Goal: Information Seeking & Learning: Learn about a topic

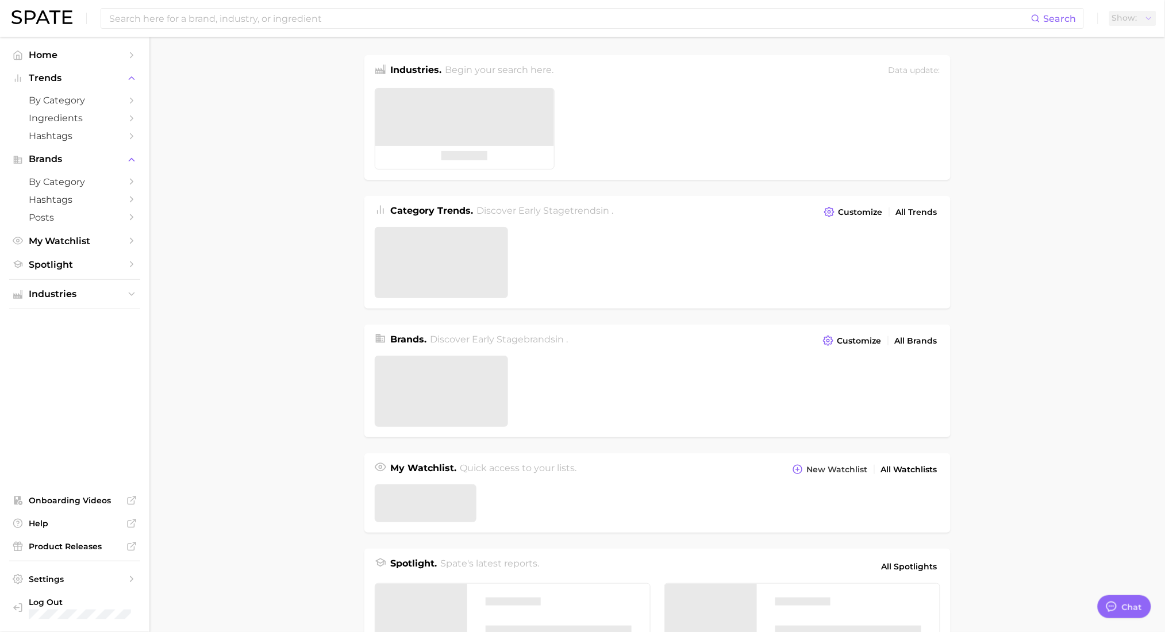
type textarea "x"
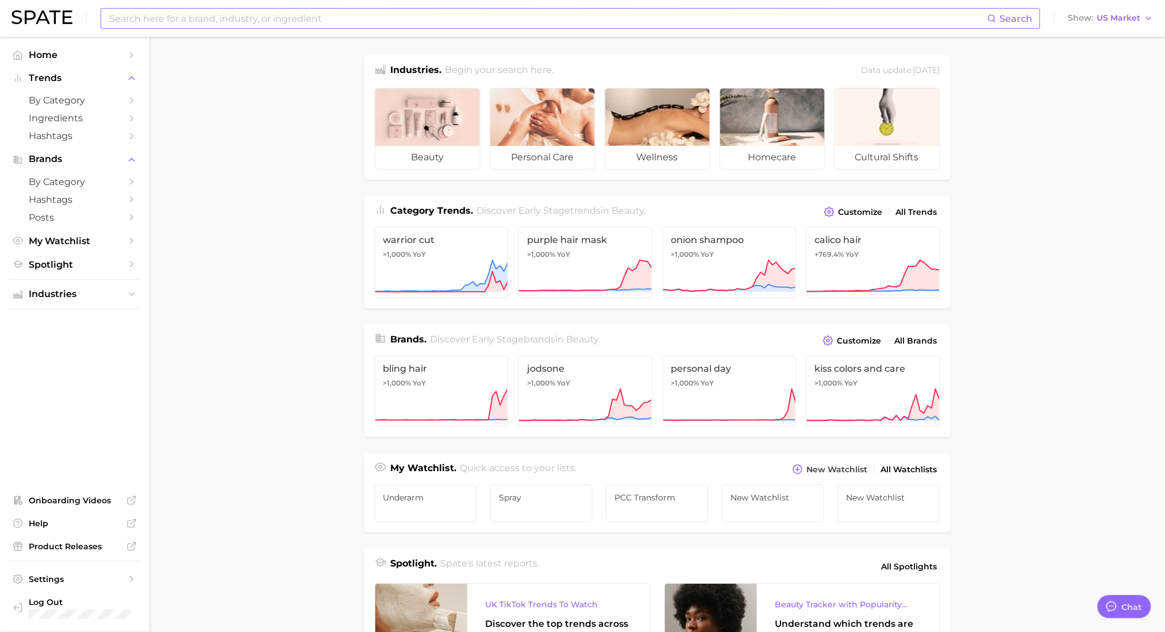
click at [199, 13] on input at bounding box center [548, 19] width 880 height 20
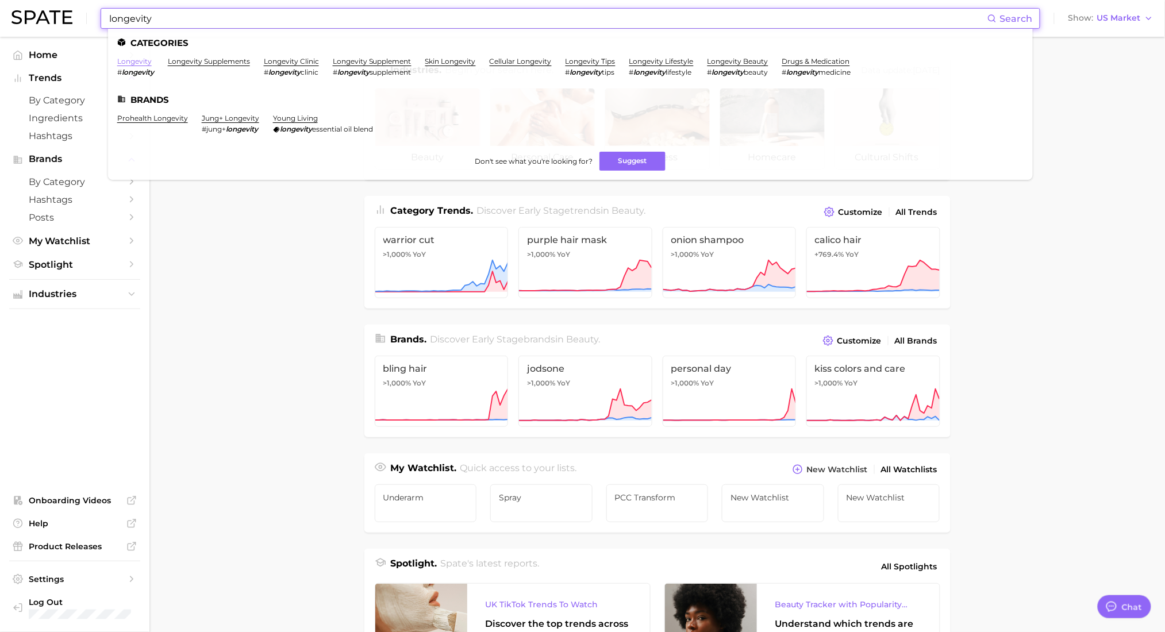
type input "longevity"
click at [141, 63] on link "longevity" at bounding box center [134, 61] width 34 height 9
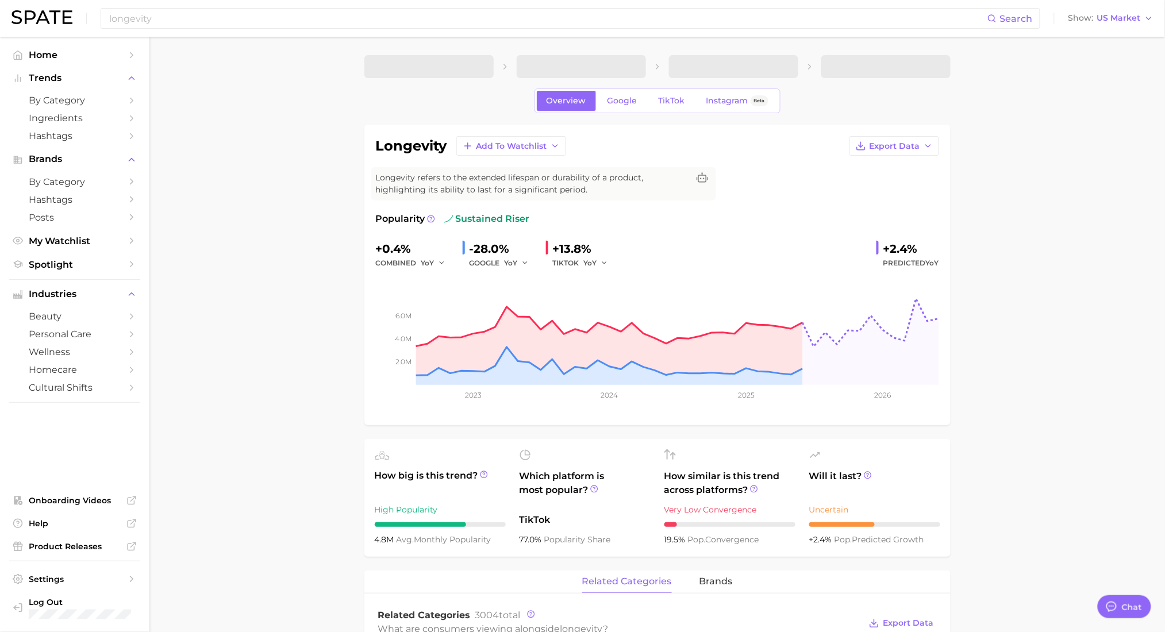
type textarea "x"
click at [665, 100] on span "TikTok" at bounding box center [672, 101] width 26 height 10
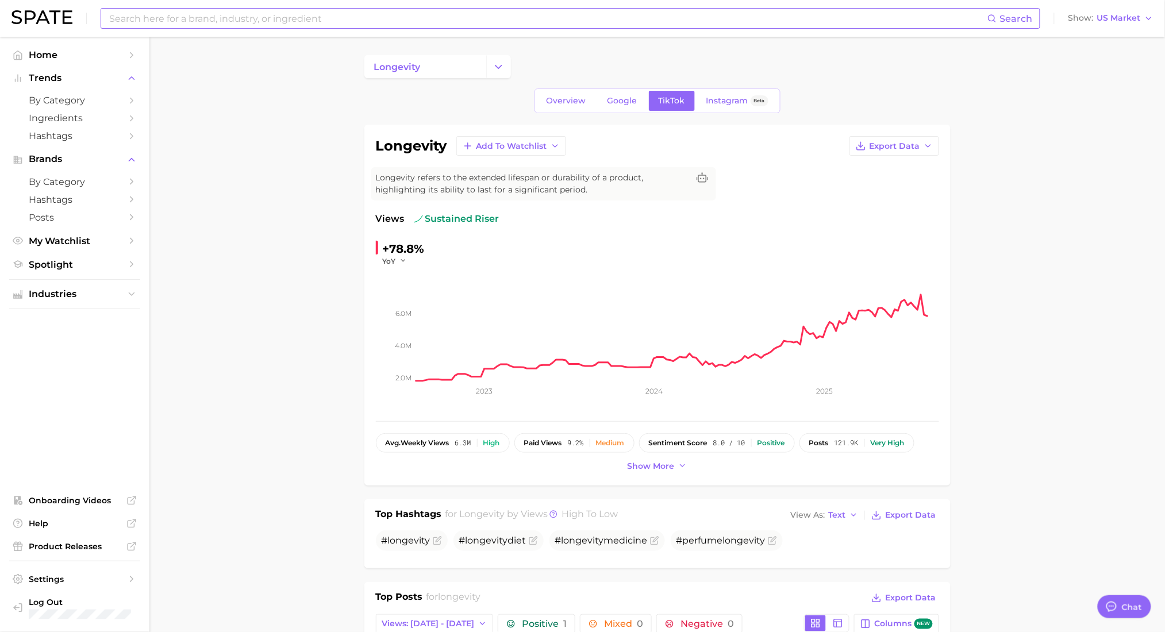
click at [327, 8] on div "Search" at bounding box center [571, 18] width 940 height 21
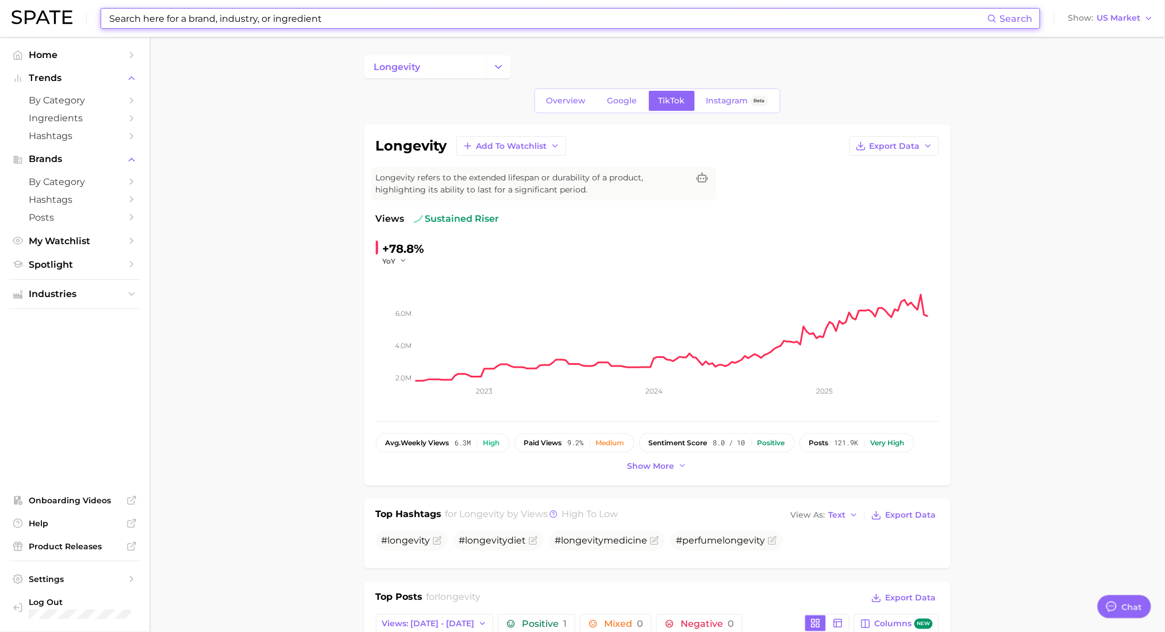
click at [340, 23] on input at bounding box center [548, 19] width 880 height 20
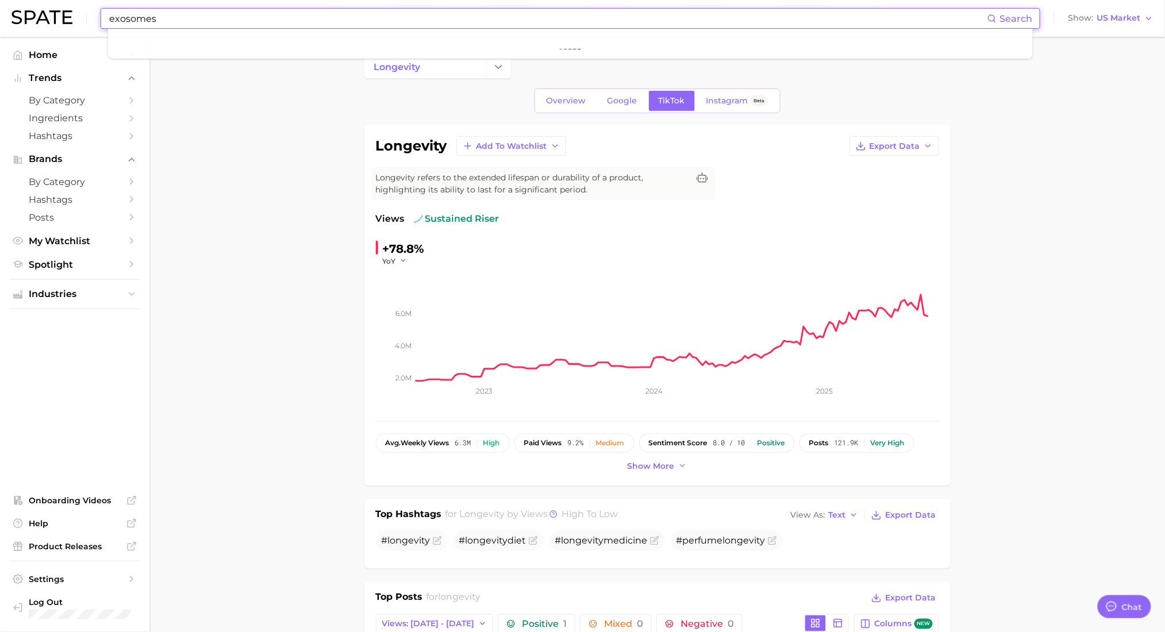
type input "exosomes"
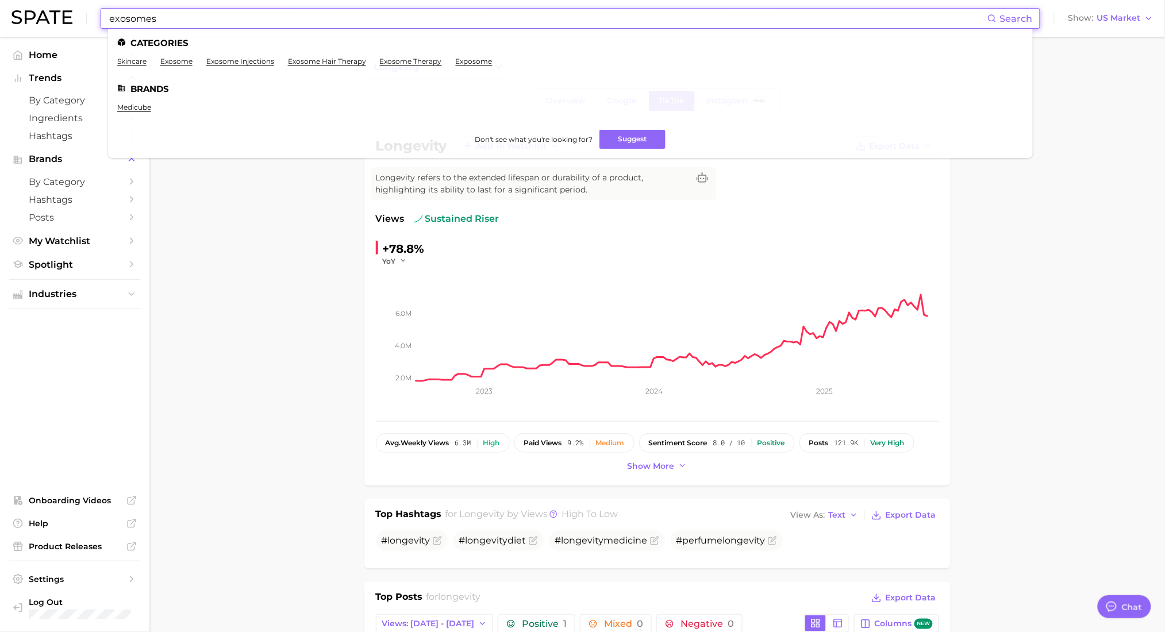
click at [1010, 20] on span "Search" at bounding box center [1016, 18] width 33 height 11
click at [179, 65] on link "exosome" at bounding box center [176, 61] width 32 height 9
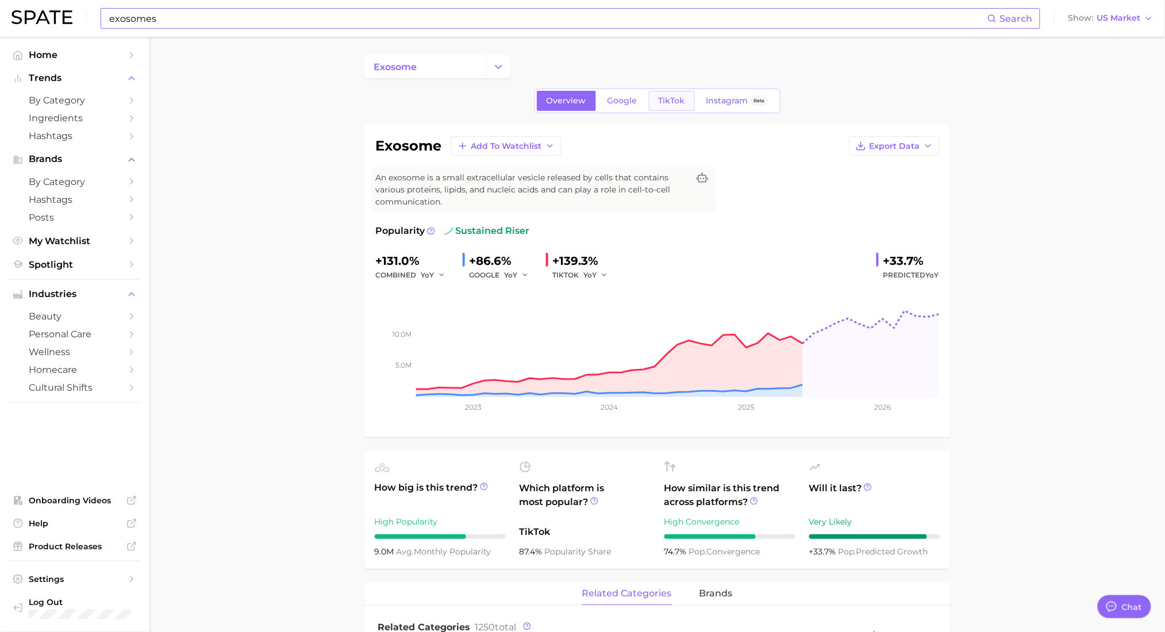
click at [664, 98] on span "TikTok" at bounding box center [672, 101] width 26 height 10
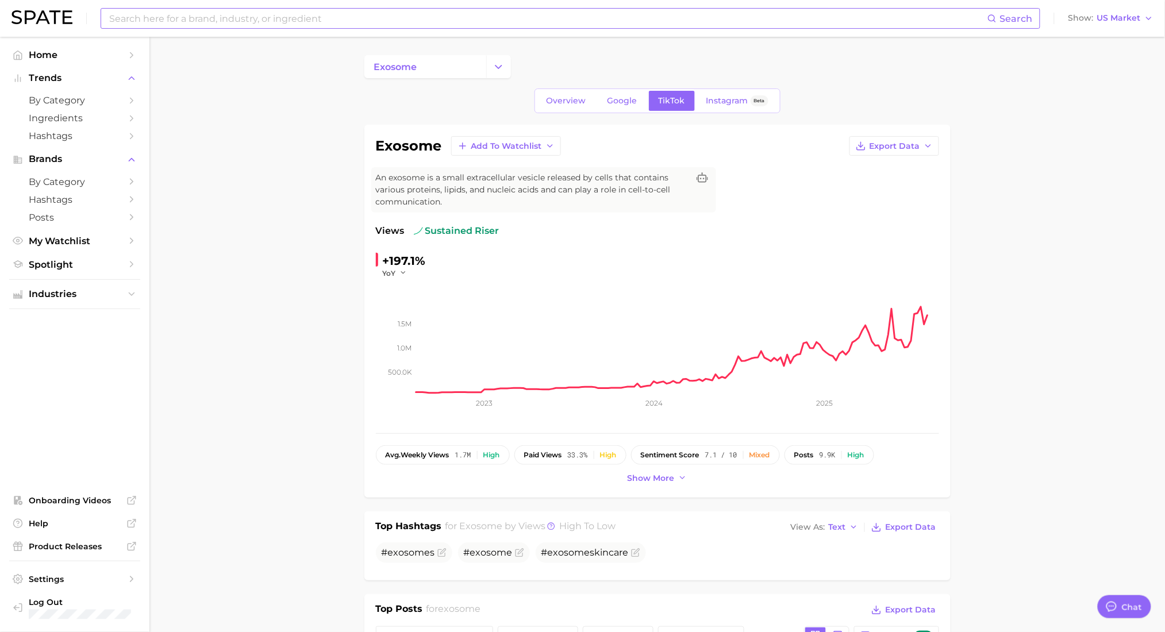
click at [241, 17] on input at bounding box center [548, 19] width 880 height 20
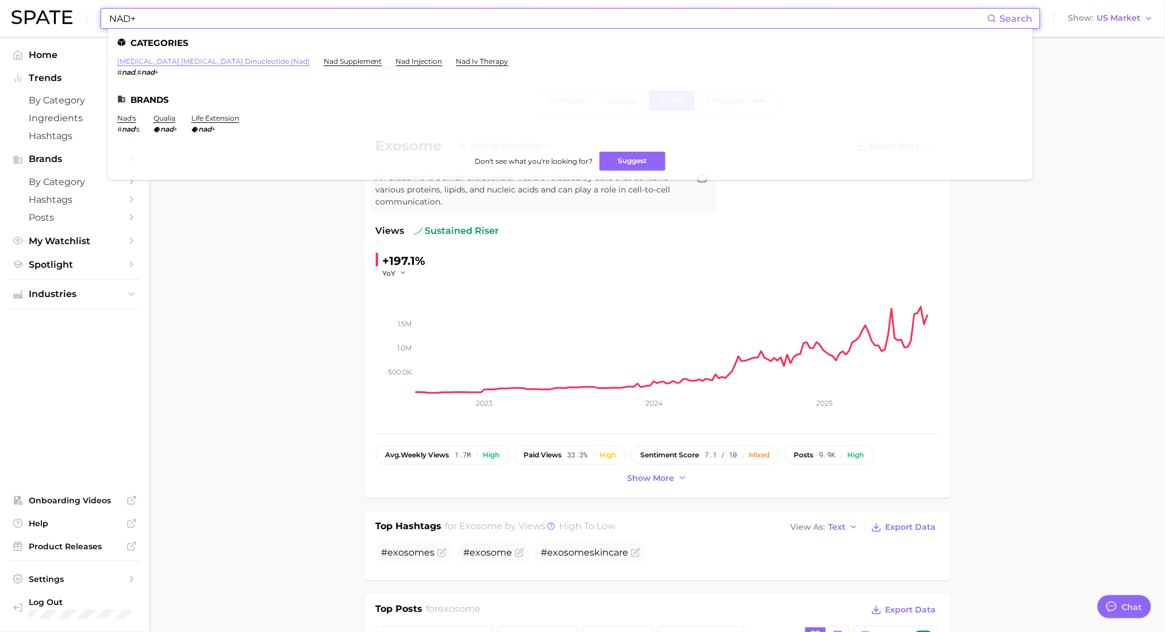
type input "NAD+"
click at [222, 62] on link "nicotinamide adenine dinucleotide (nad)" at bounding box center [213, 61] width 193 height 9
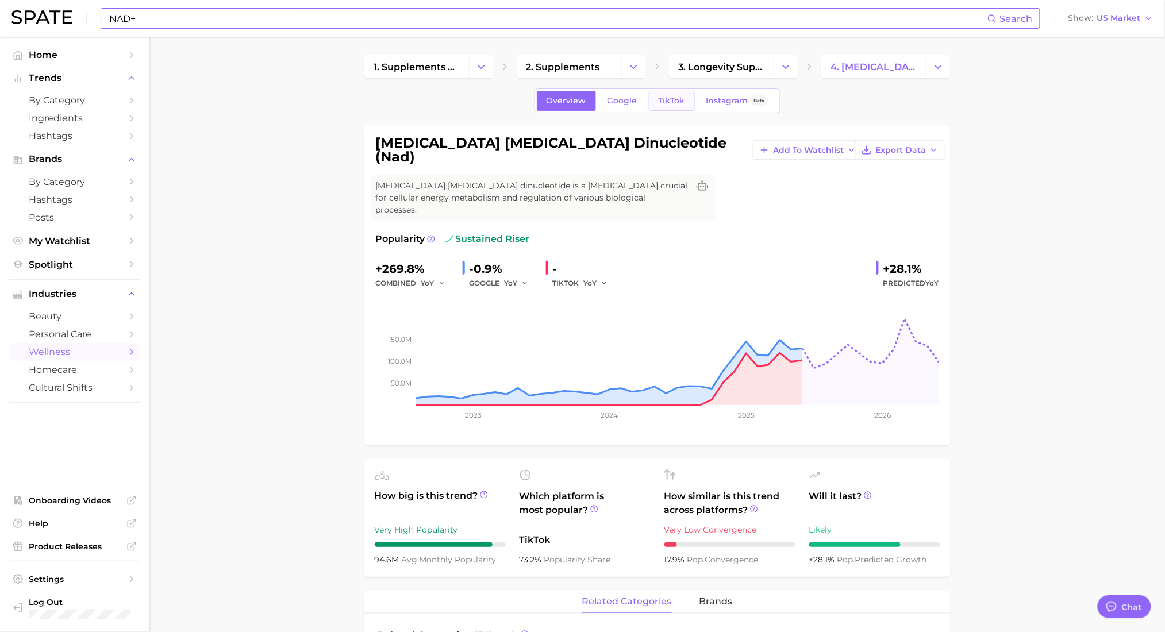
click at [659, 107] on link "TikTok" at bounding box center [672, 101] width 46 height 20
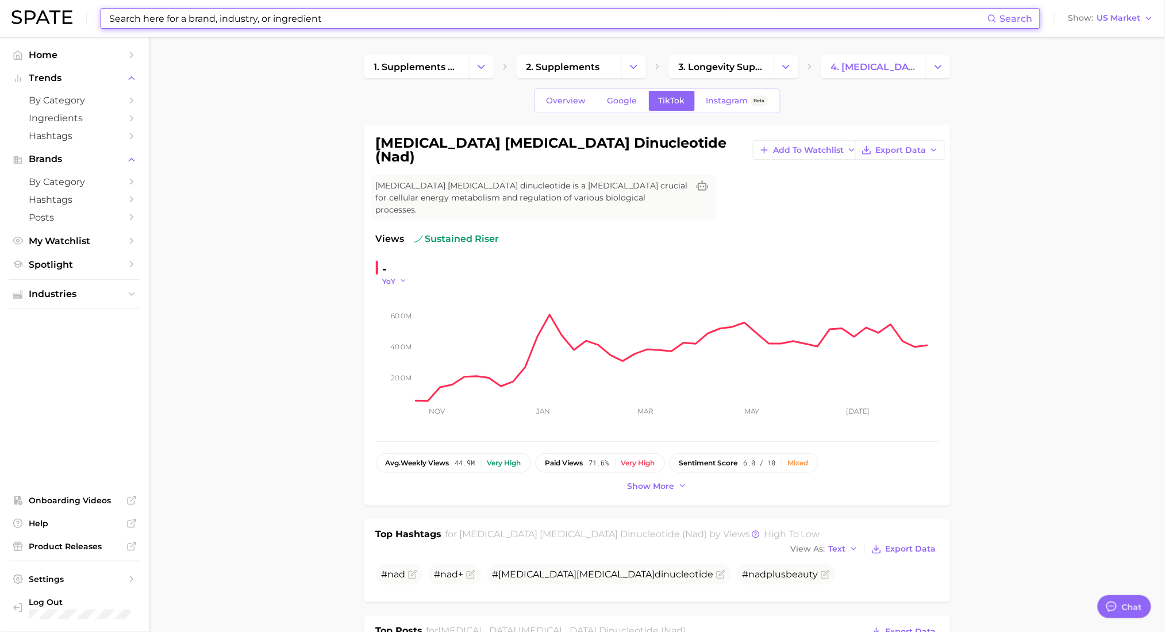
click at [400, 277] on icon "button" at bounding box center [404, 281] width 8 height 8
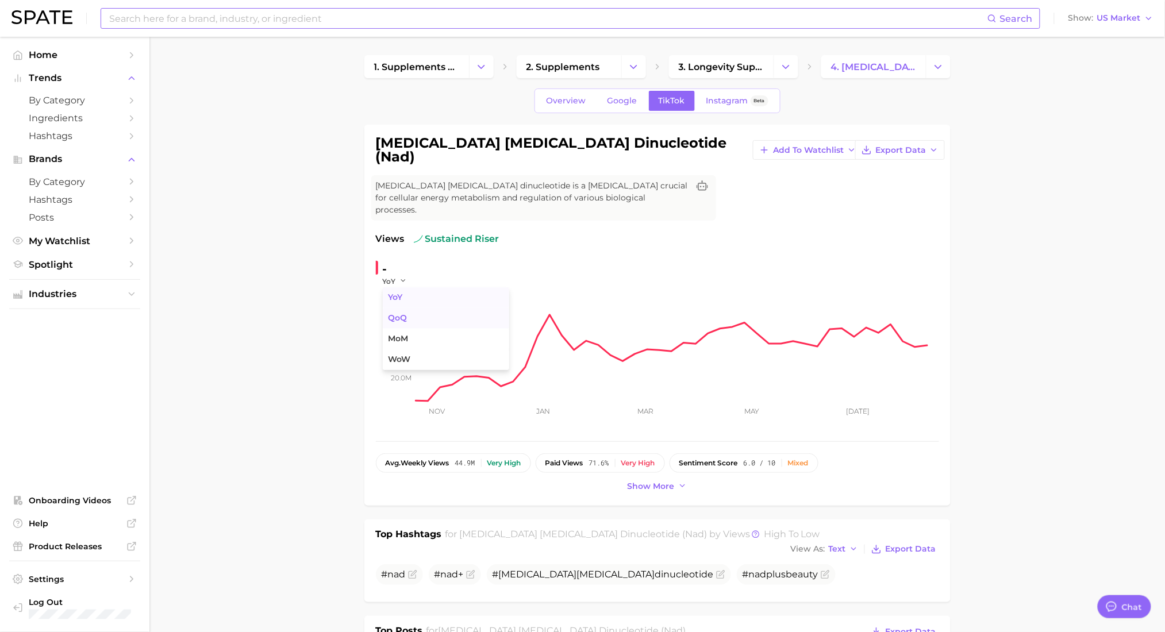
click at [422, 308] on button "QoQ" at bounding box center [446, 318] width 126 height 21
click at [408, 277] on icon "button" at bounding box center [406, 281] width 8 height 8
click at [414, 329] on button "MoM" at bounding box center [446, 339] width 126 height 21
click at [397, 277] on span "MoM" at bounding box center [391, 282] width 17 height 10
click at [423, 350] on button "WoW" at bounding box center [446, 360] width 126 height 21
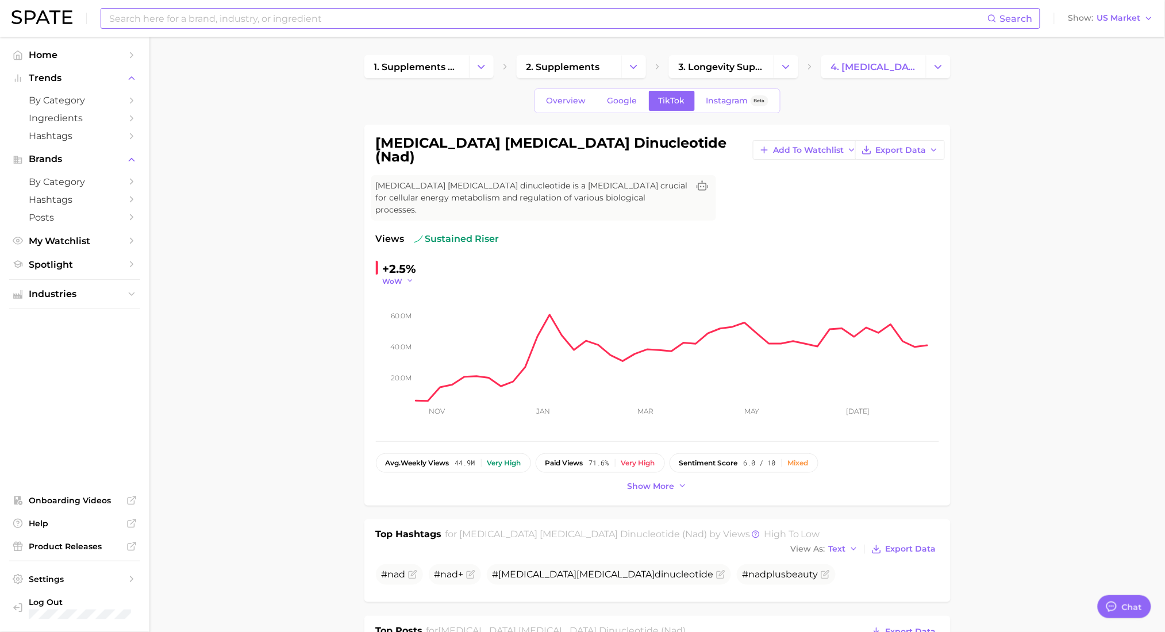
click at [406, 277] on icon "button" at bounding box center [410, 281] width 8 height 8
click at [410, 308] on button "QoQ" at bounding box center [446, 318] width 126 height 21
click at [406, 277] on icon "button" at bounding box center [406, 281] width 8 height 8
click at [420, 329] on button "MoM" at bounding box center [446, 339] width 126 height 21
click at [408, 286] on icon "20.0m 40.0m 60.0m Nov Jan Mar May Jul" at bounding box center [657, 358] width 563 height 144
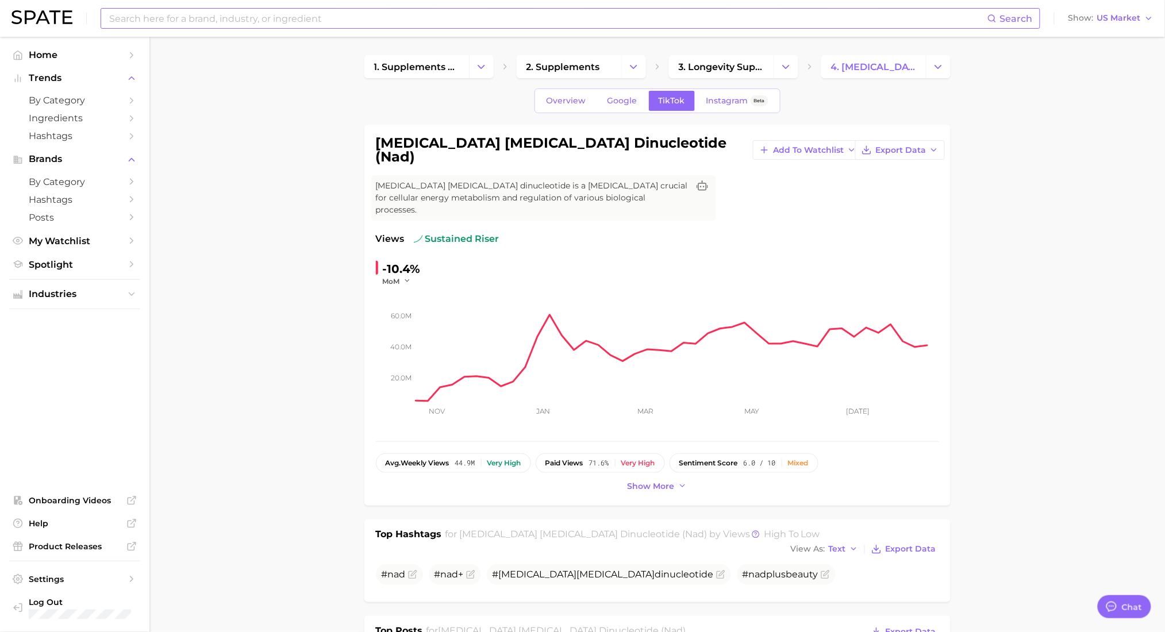
click at [405, 266] on div "-10.4% MoM 20.0m 40.0m 60.0m Nov Jan Mar May Jul" at bounding box center [657, 345] width 563 height 170
click at [407, 277] on icon "button" at bounding box center [408, 281] width 8 height 8
click at [439, 287] on button "YoY" at bounding box center [446, 297] width 126 height 21
drag, startPoint x: 10, startPoint y: 170, endPoint x: 33, endPoint y: 164, distance: 23.1
click at [10, 168] on button "Brands" at bounding box center [74, 159] width 131 height 17
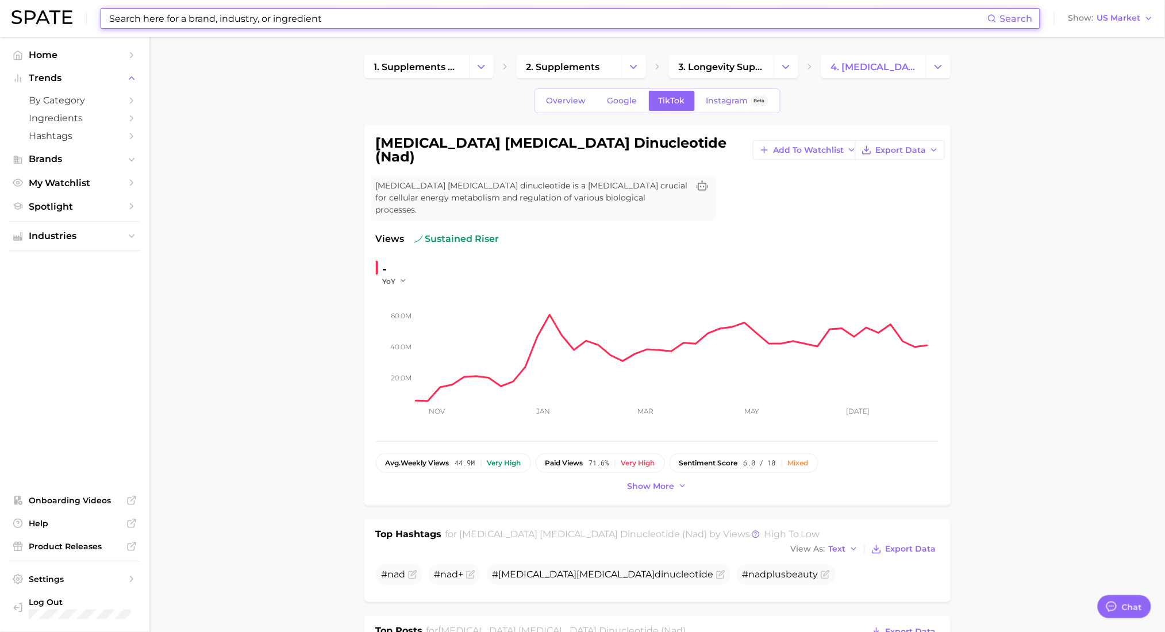
click at [232, 26] on input at bounding box center [548, 19] width 880 height 20
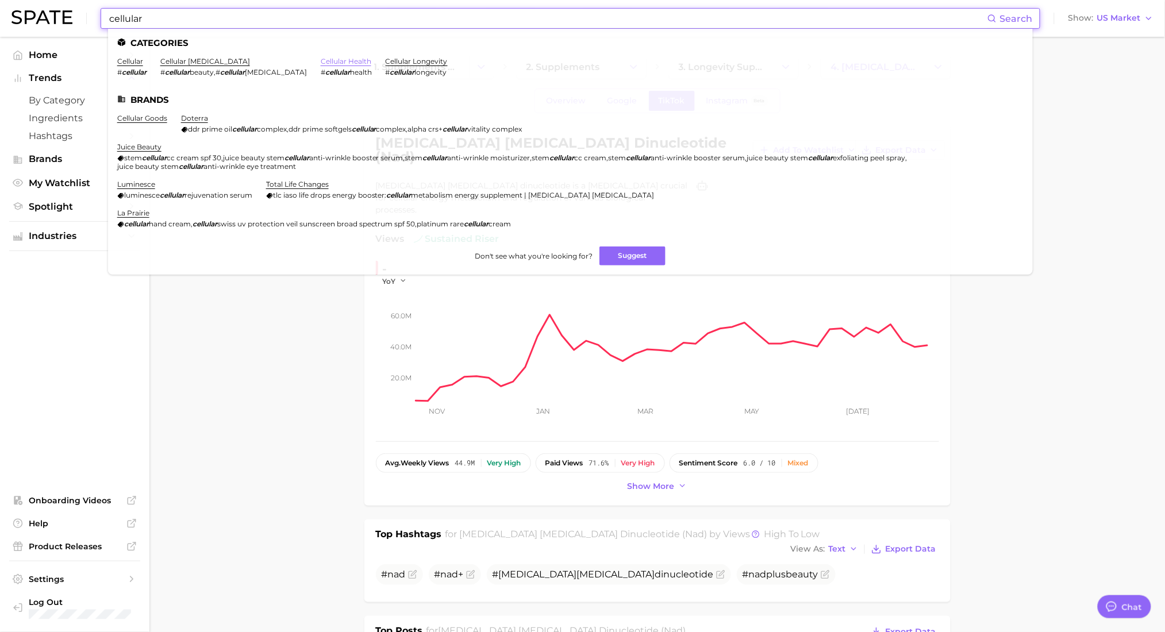
type input "cellular"
click at [337, 63] on link "cellular health" at bounding box center [346, 61] width 51 height 9
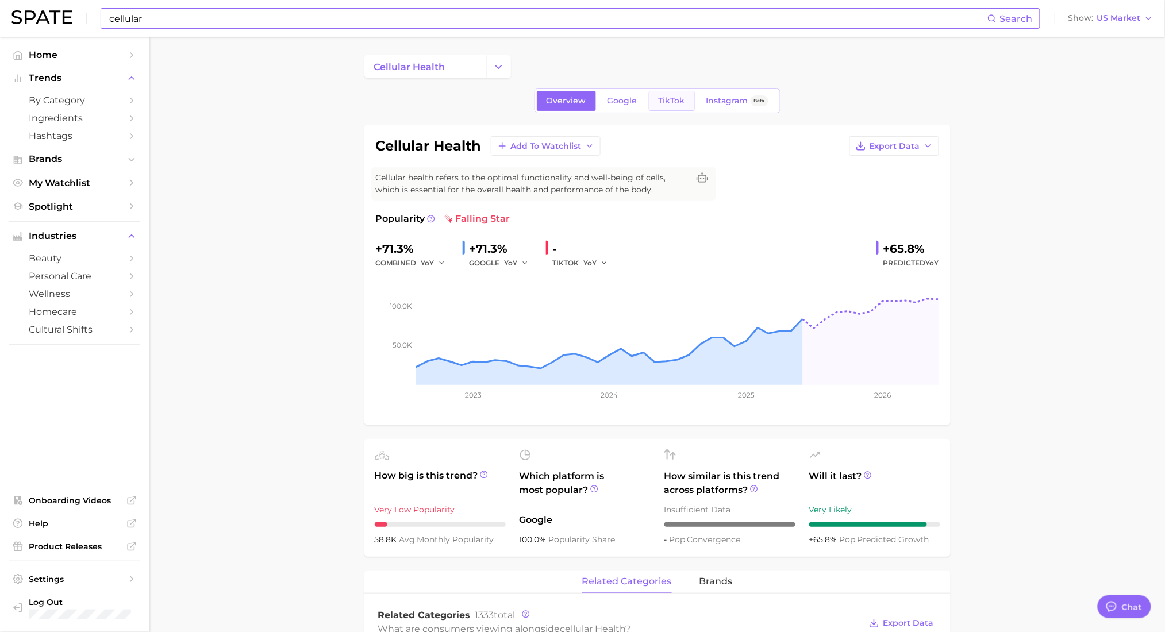
click at [674, 109] on link "TikTok" at bounding box center [672, 101] width 46 height 20
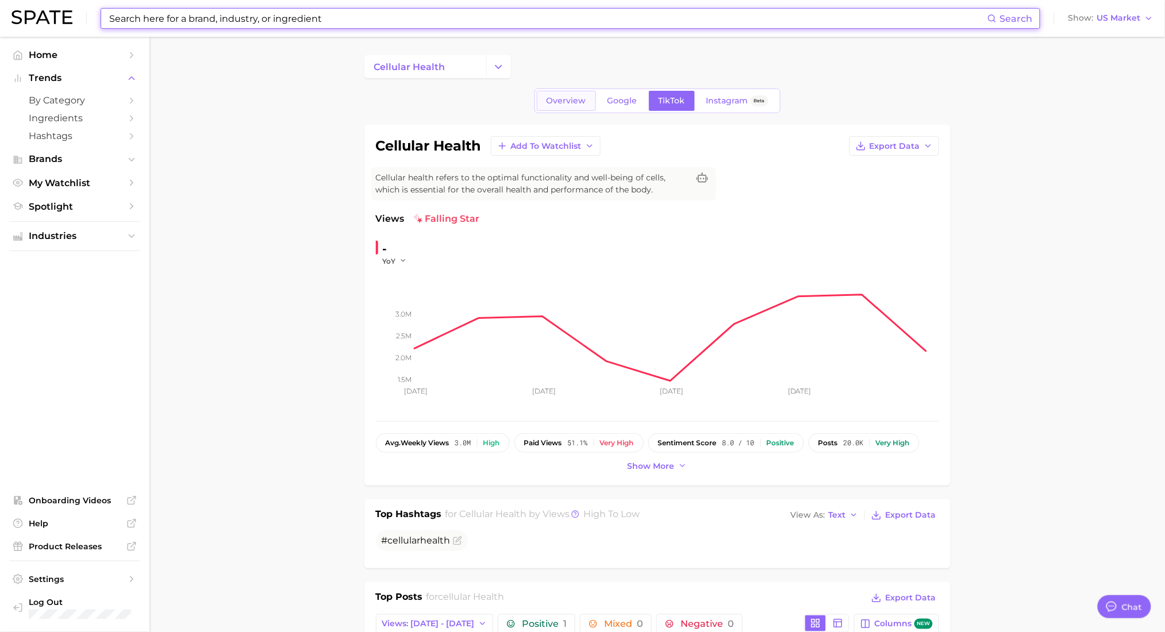
click at [579, 96] on span "Overview" at bounding box center [567, 101] width 40 height 10
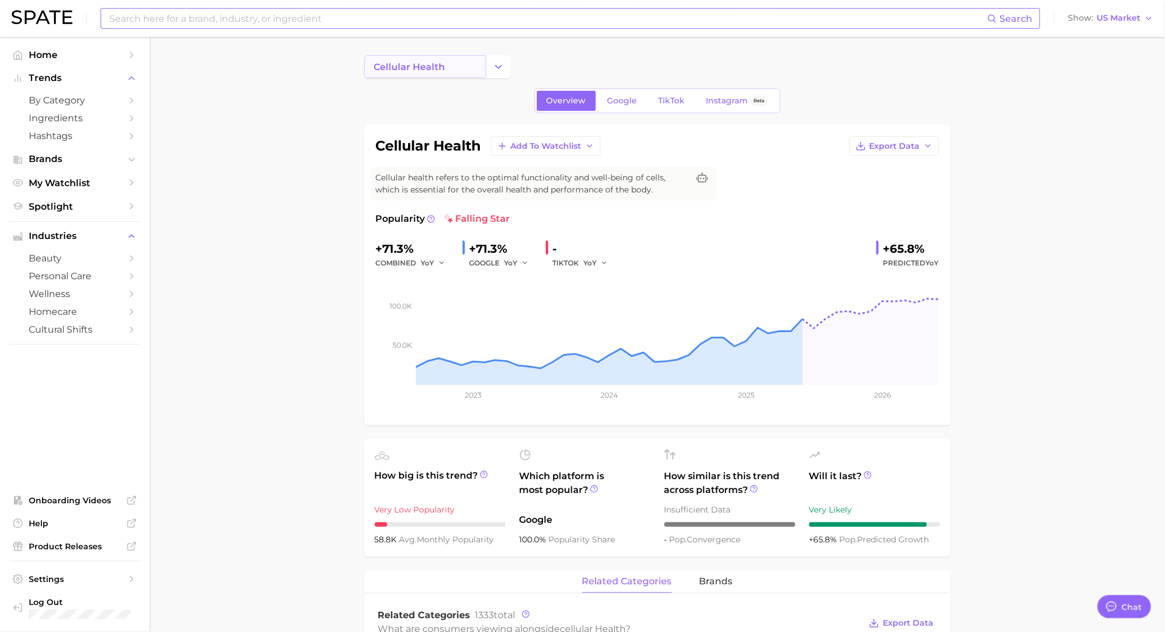
click at [430, 72] on span "cellular health" at bounding box center [409, 67] width 71 height 11
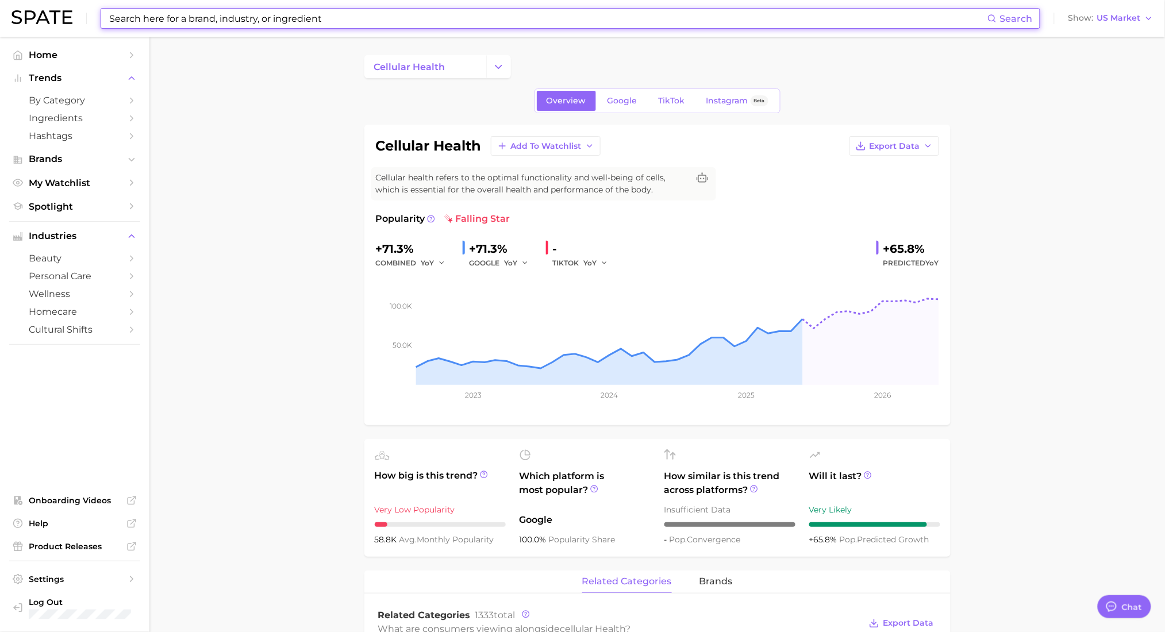
click at [413, 21] on input at bounding box center [548, 19] width 880 height 20
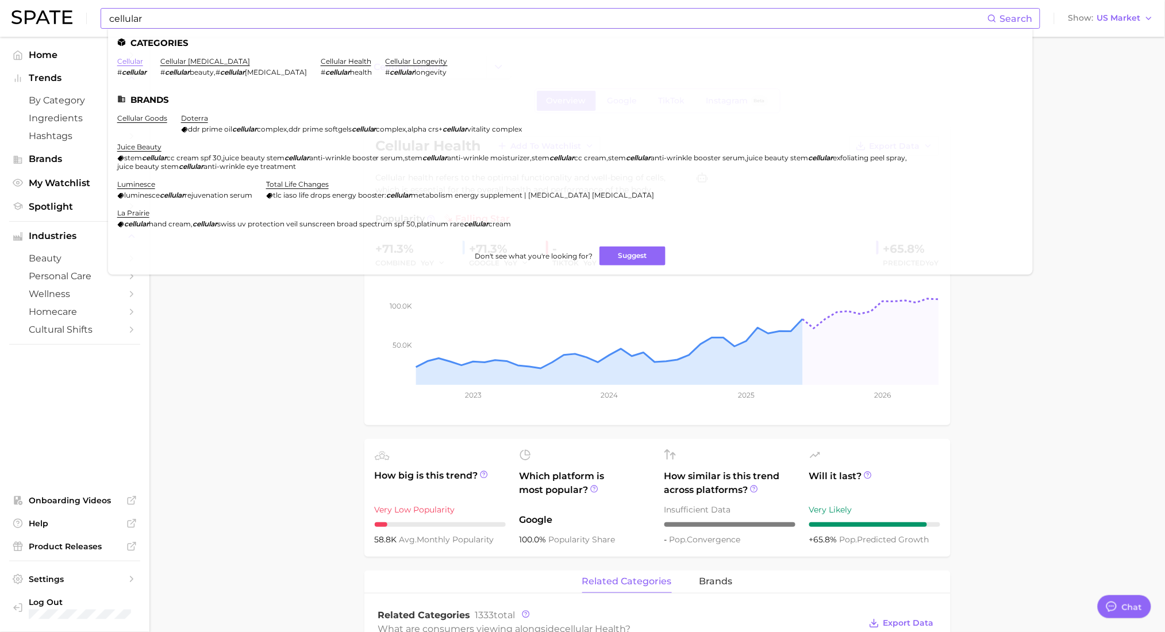
click at [129, 64] on link "cellular" at bounding box center [130, 61] width 26 height 9
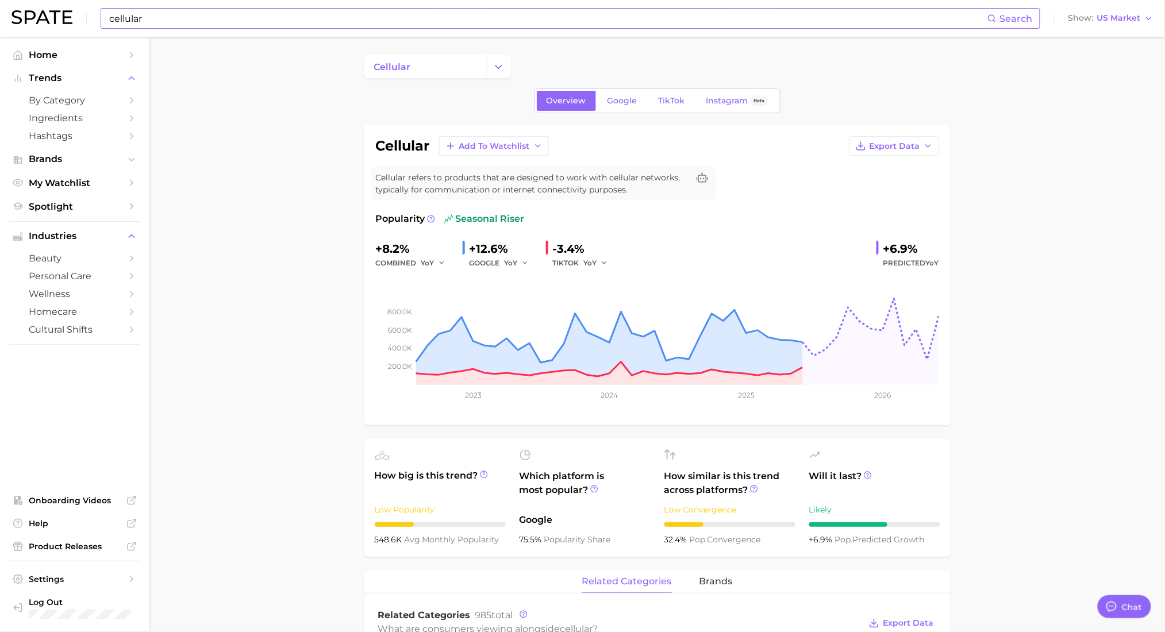
click at [155, 23] on input "cellular" at bounding box center [548, 19] width 880 height 20
drag, startPoint x: 181, startPoint y: 17, endPoint x: 30, endPoint y: 28, distance: 151.0
click at [30, 28] on div "cellular regner Search No results for " cellular regner " Suggest Show US Market" at bounding box center [582, 18] width 1142 height 37
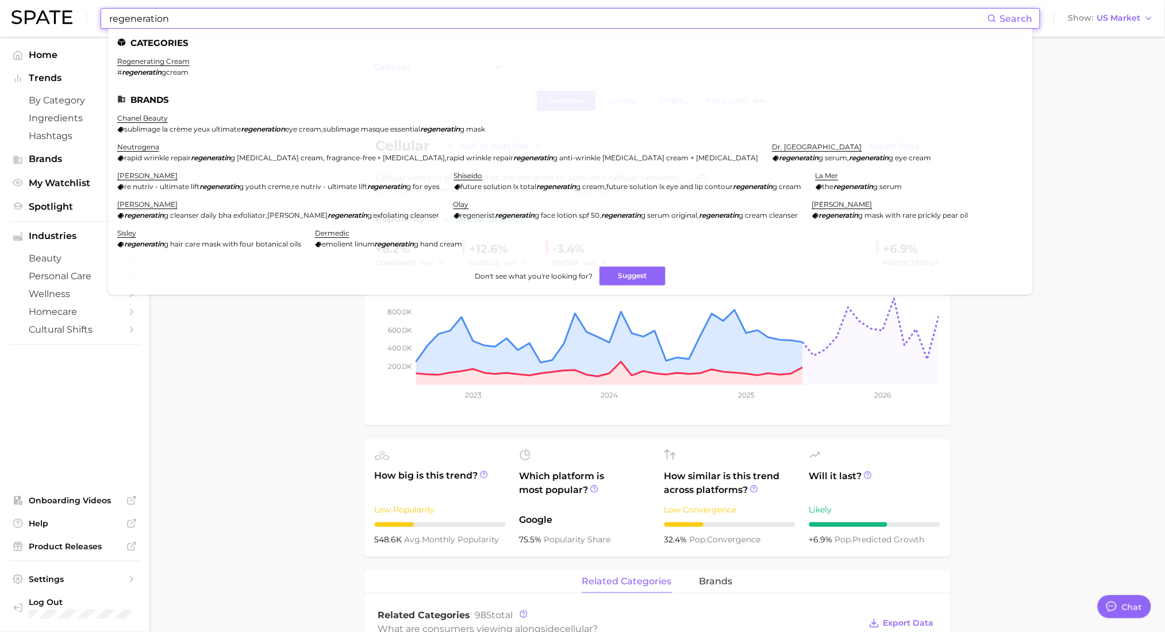
type input "regeneration"
